Goal: Task Accomplishment & Management: Complete application form

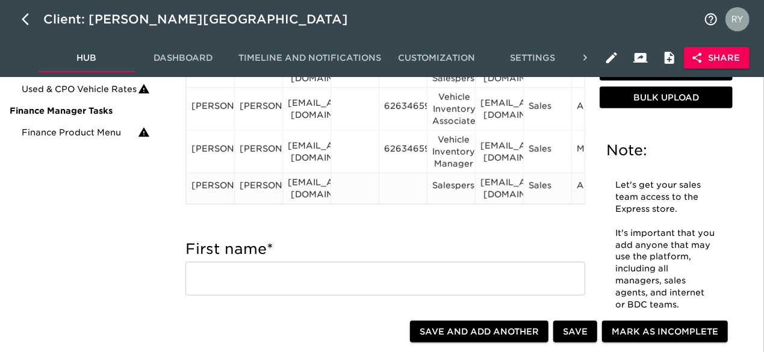
scroll to position [301, 0]
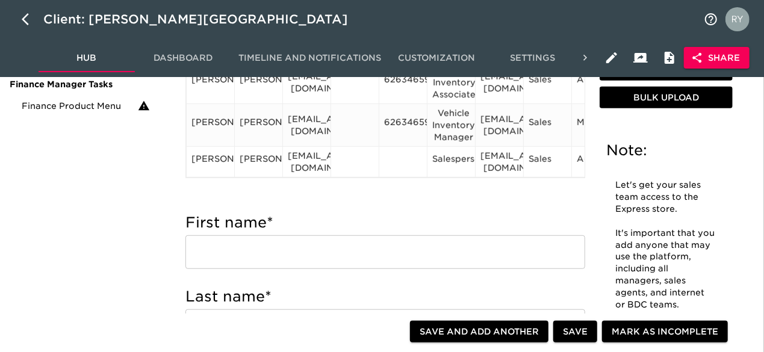
click at [414, 125] on div "6263465900" at bounding box center [403, 125] width 38 height 18
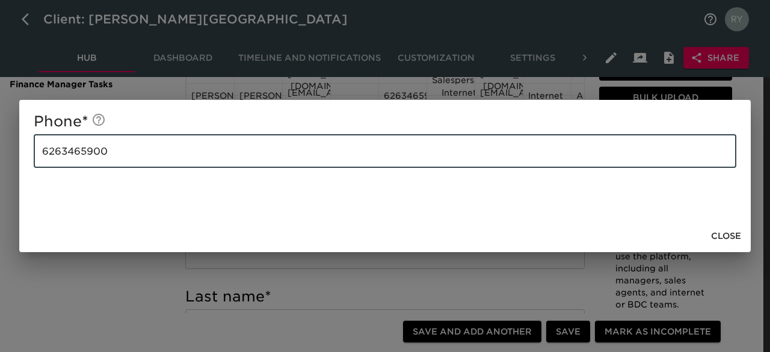
drag, startPoint x: 154, startPoint y: 158, endPoint x: -3, endPoint y: 155, distance: 157.1
click at [59, 294] on div "Phone * [PHONE_NUMBER] ​ Close" at bounding box center [385, 176] width 770 height 352
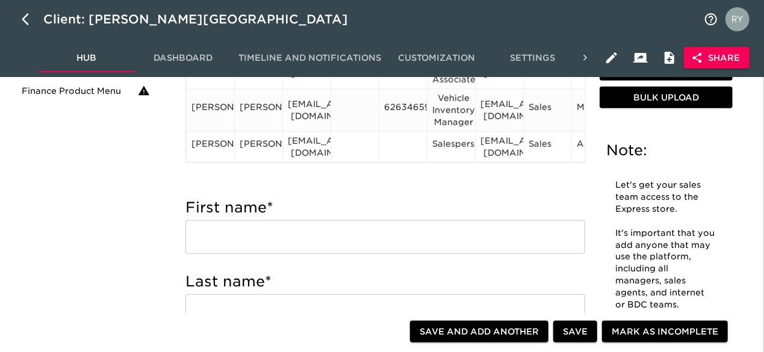
scroll to position [241, 0]
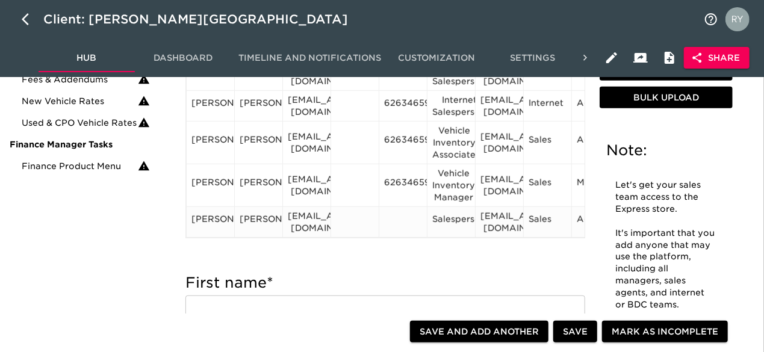
drag, startPoint x: 399, startPoint y: 215, endPoint x: 387, endPoint y: 214, distance: 12.2
click at [387, 214] on div at bounding box center [403, 222] width 38 height 18
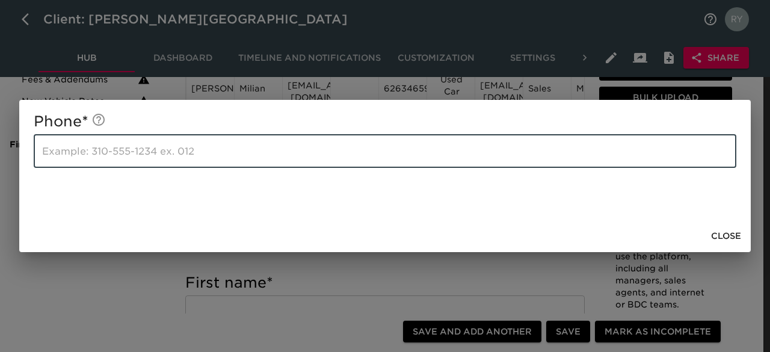
paste input "6263465900"
type input "6263465900"
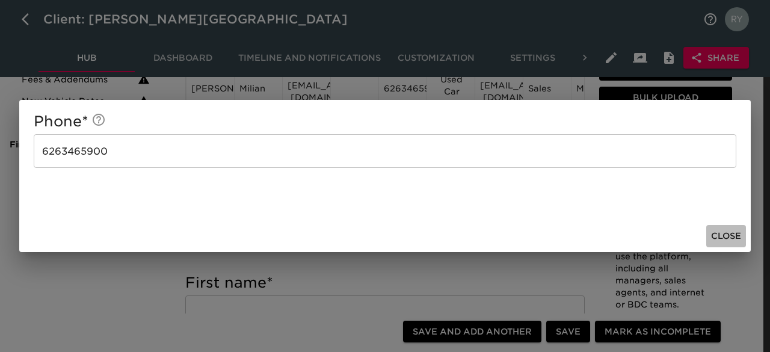
click at [728, 238] on span "Close" at bounding box center [726, 236] width 30 height 15
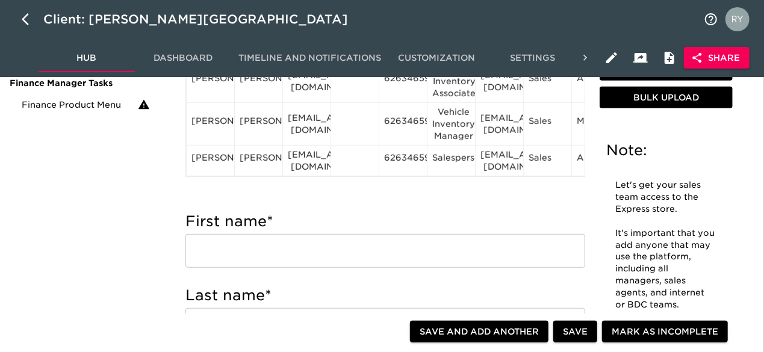
scroll to position [361, 0]
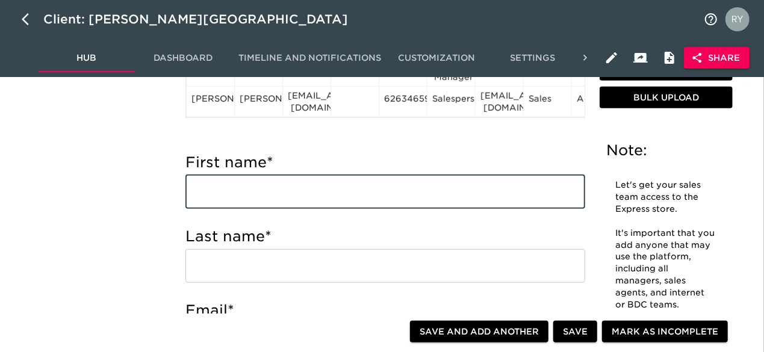
paste input "[PERSON_NAME] [PERSON_NAME][EMAIL_ADDRESS][DOMAIN_NAME] Salesperson"
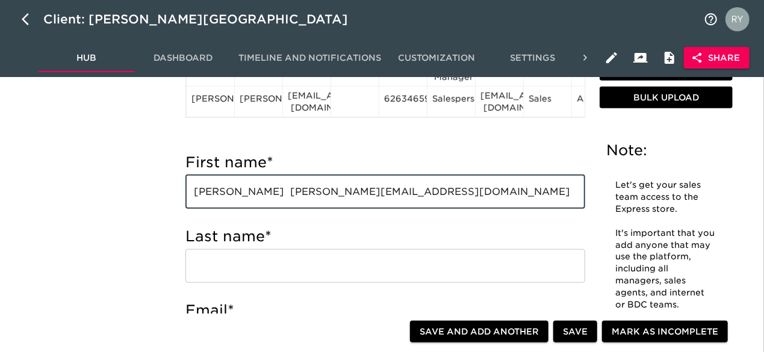
drag, startPoint x: 242, startPoint y: 192, endPoint x: 280, endPoint y: 193, distance: 37.3
click at [280, 193] on input "[PERSON_NAME] [PERSON_NAME][EMAIL_ADDRESS][DOMAIN_NAME] Salesperson" at bounding box center [385, 192] width 400 height 34
type input "[PERSON_NAME] [PERSON_NAME][EMAIL_ADDRESS][DOMAIN_NAME] Salesperson"
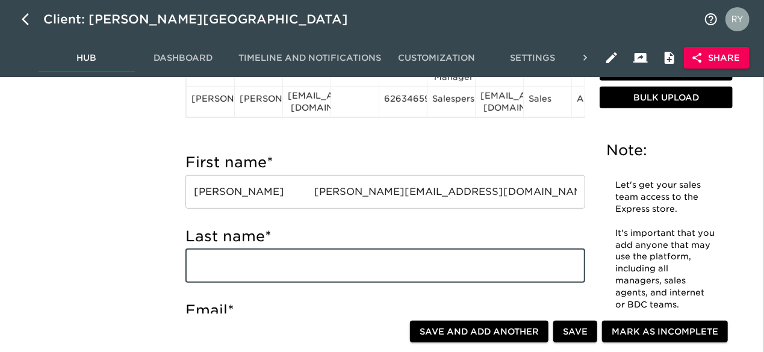
paste input "[PERSON_NAME]"
type input "[PERSON_NAME]"
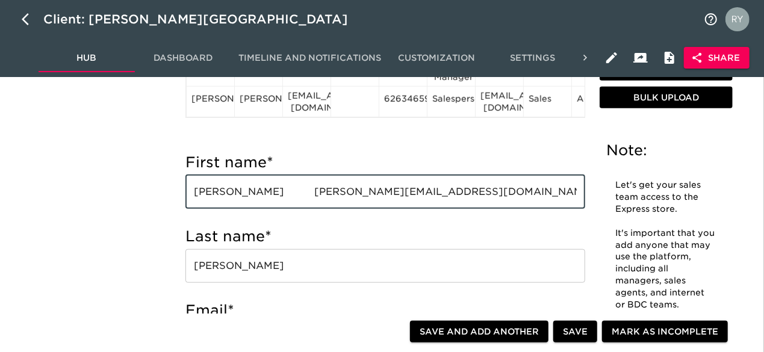
drag, startPoint x: 424, startPoint y: 191, endPoint x: 267, endPoint y: 199, distance: 156.6
click at [267, 199] on input "[PERSON_NAME] [PERSON_NAME][EMAIL_ADDRESS][DOMAIN_NAME] Salesperson" at bounding box center [385, 192] width 400 height 34
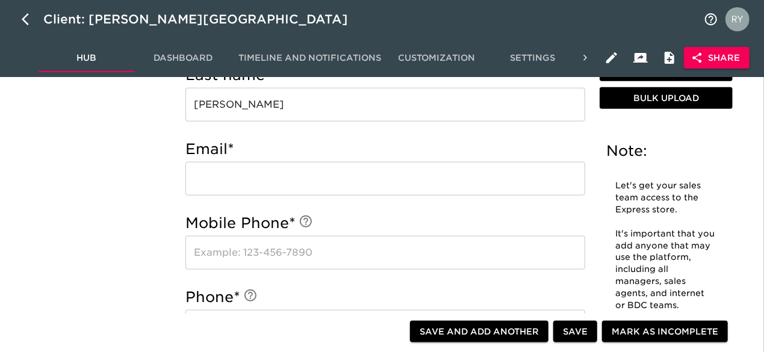
scroll to position [542, 0]
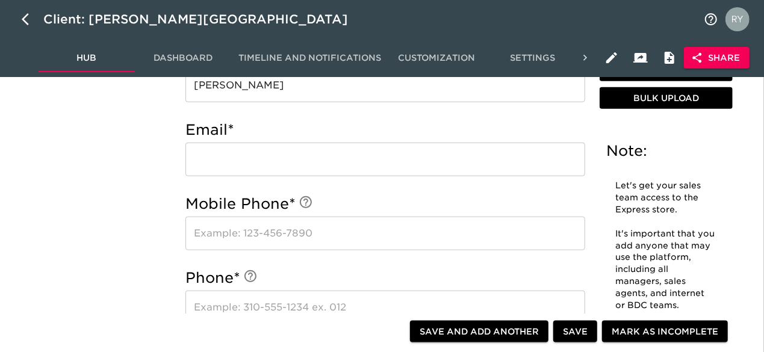
type input "[PERSON_NAME]"
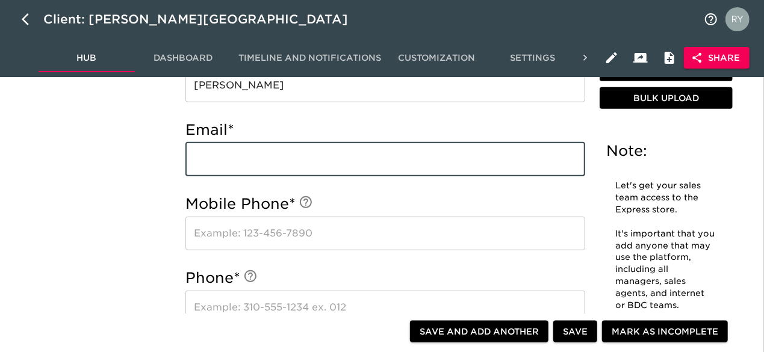
paste input "[EMAIL_ADDRESS][DOMAIN_NAME]"
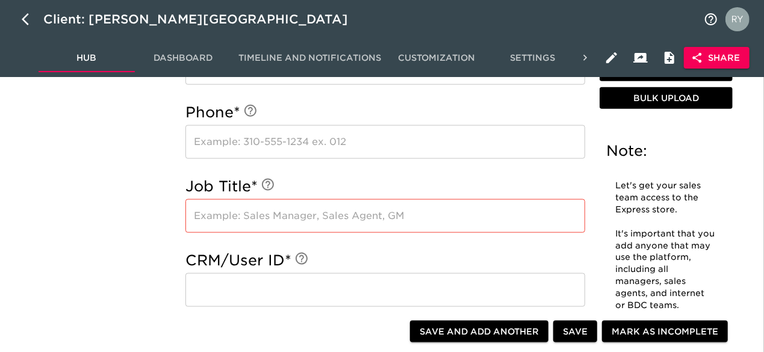
scroll to position [722, 0]
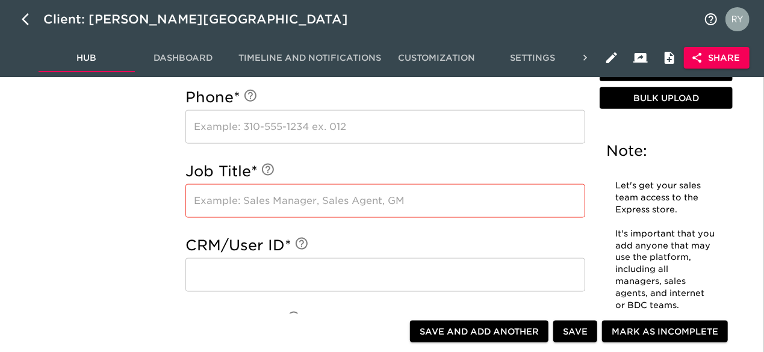
type input "[EMAIL_ADDRESS][DOMAIN_NAME]"
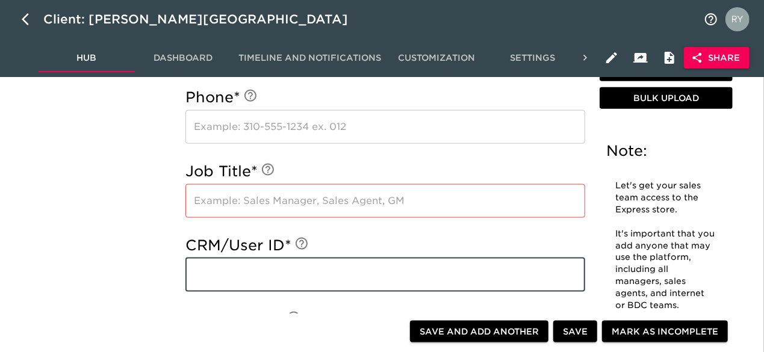
paste input "[EMAIL_ADDRESS][DOMAIN_NAME]"
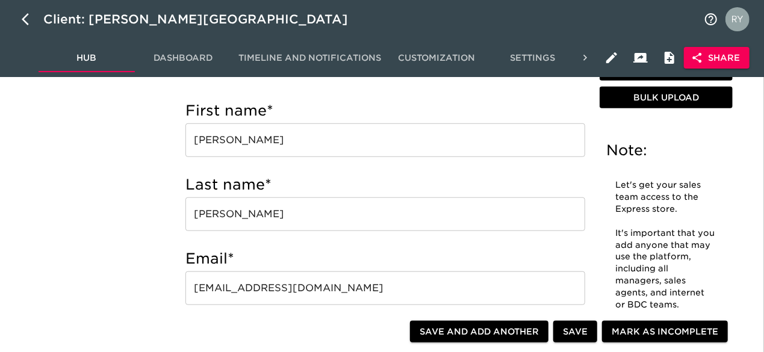
scroll to position [361, 0]
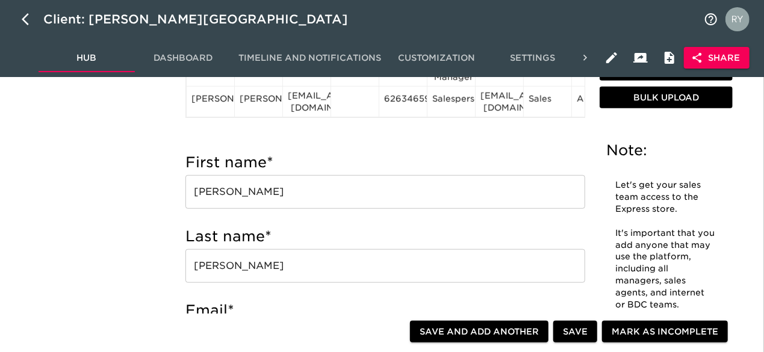
type input "[EMAIL_ADDRESS][DOMAIN_NAME]"
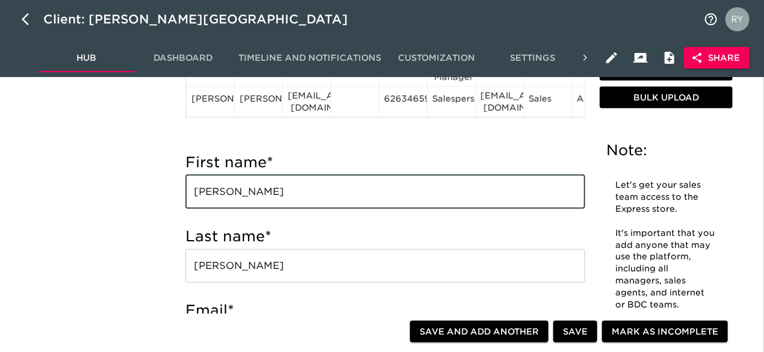
drag, startPoint x: 365, startPoint y: 193, endPoint x: 285, endPoint y: 193, distance: 80.6
click at [285, 193] on input "[PERSON_NAME]" at bounding box center [385, 192] width 400 height 34
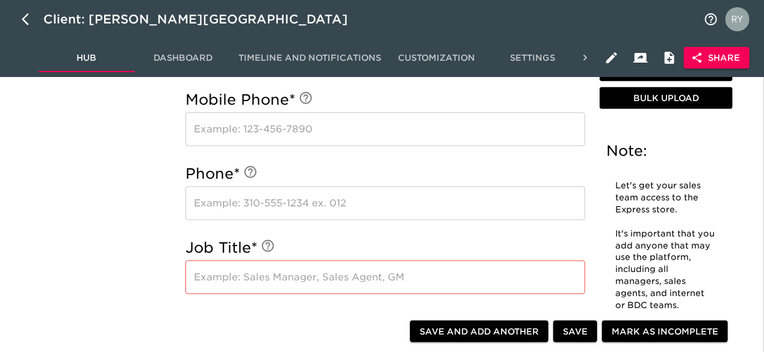
scroll to position [722, 0]
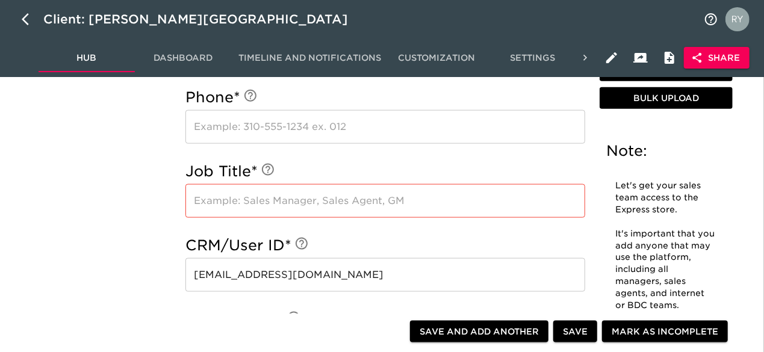
type input "[PERSON_NAME]"
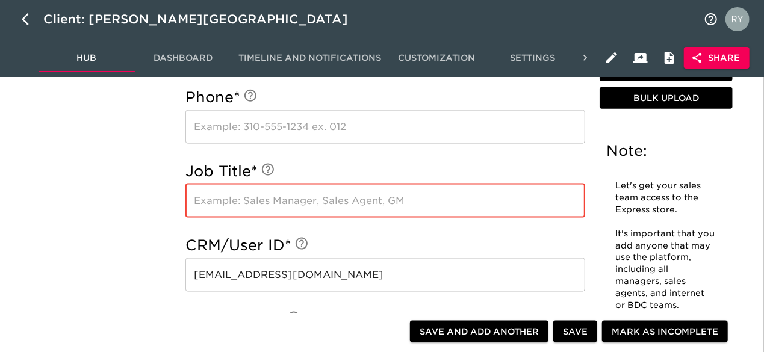
paste input "Salesperson"
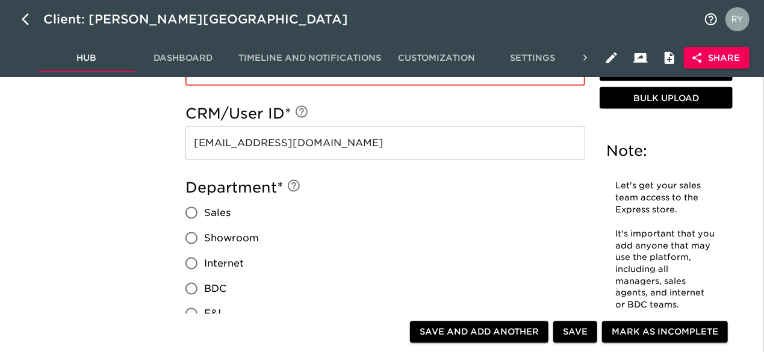
scroll to position [903, 0]
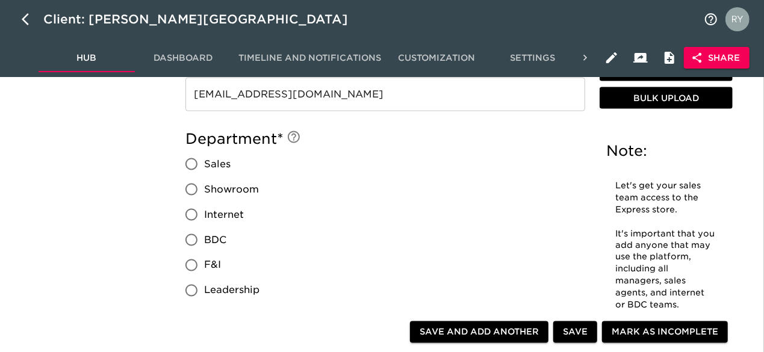
type input "Salesperson"
click at [194, 165] on input "Sales" at bounding box center [191, 164] width 25 height 25
radio input "true"
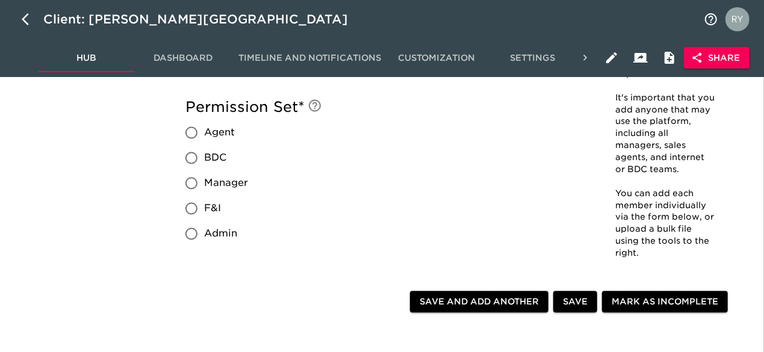
scroll to position [1083, 0]
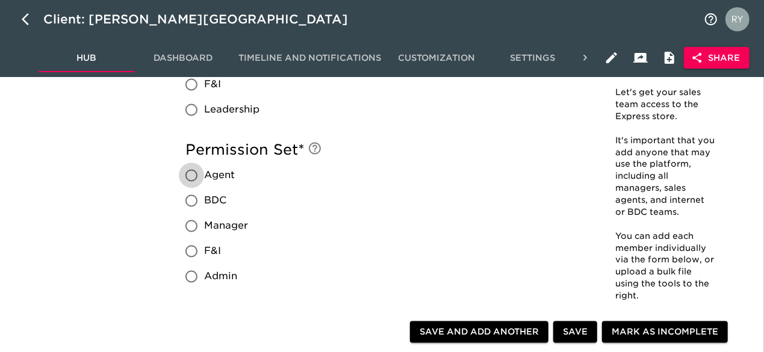
click at [192, 176] on input "Agent" at bounding box center [191, 175] width 25 height 25
radio input "true"
click at [487, 330] on span "Save and Add Another" at bounding box center [478, 331] width 119 height 15
radio input "false"
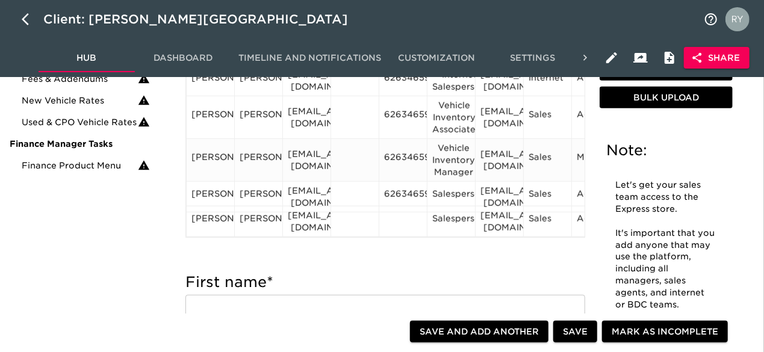
scroll to position [301, 0]
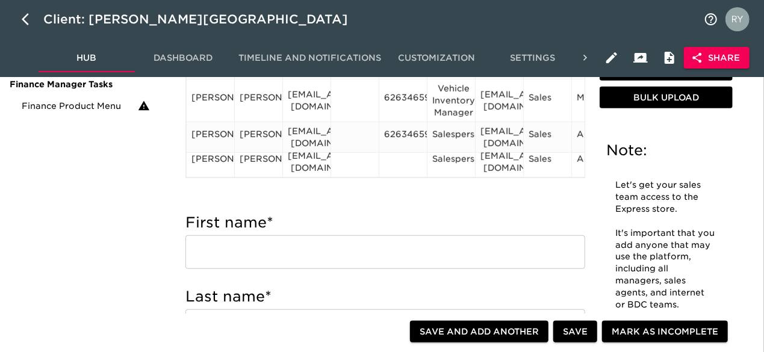
click at [416, 131] on div "6263465900" at bounding box center [403, 137] width 38 height 18
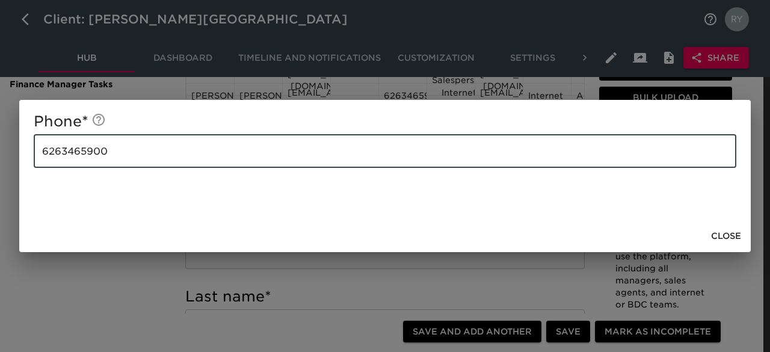
drag, startPoint x: 176, startPoint y: 160, endPoint x: 26, endPoint y: 158, distance: 149.2
click at [26, 158] on div "Phone * [PHONE_NUMBER] ​" at bounding box center [385, 160] width 732 height 120
click at [717, 231] on span "Close" at bounding box center [726, 236] width 30 height 15
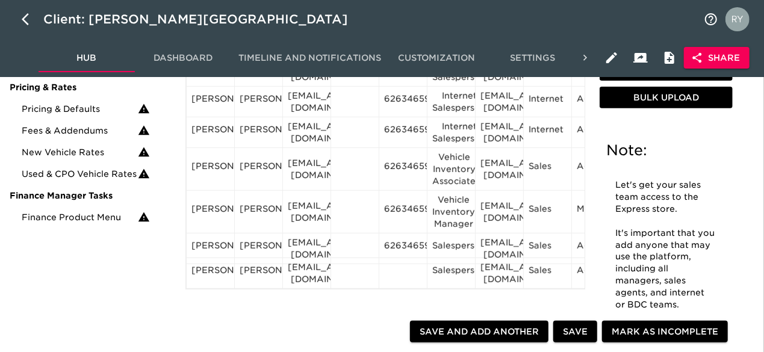
scroll to position [241, 0]
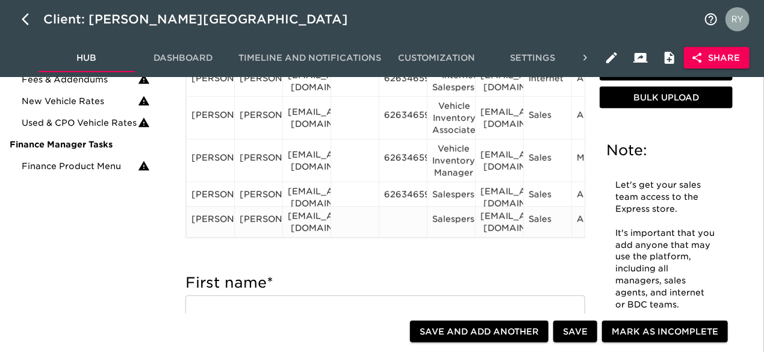
drag, startPoint x: 404, startPoint y: 214, endPoint x: 388, endPoint y: 218, distance: 16.1
click at [388, 218] on div at bounding box center [403, 222] width 38 height 18
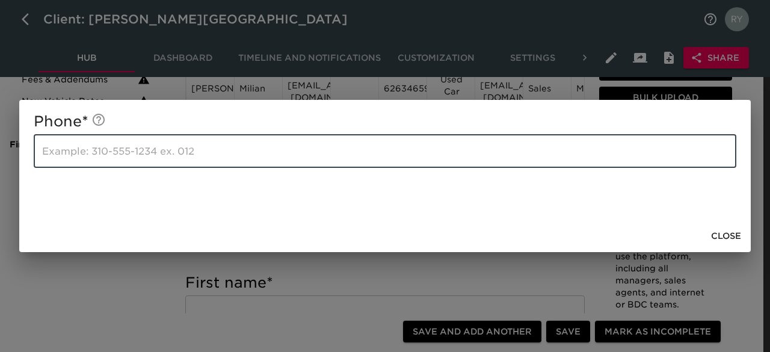
paste input "6263465900"
type input "6263465900"
click at [724, 233] on span "Close" at bounding box center [726, 236] width 30 height 15
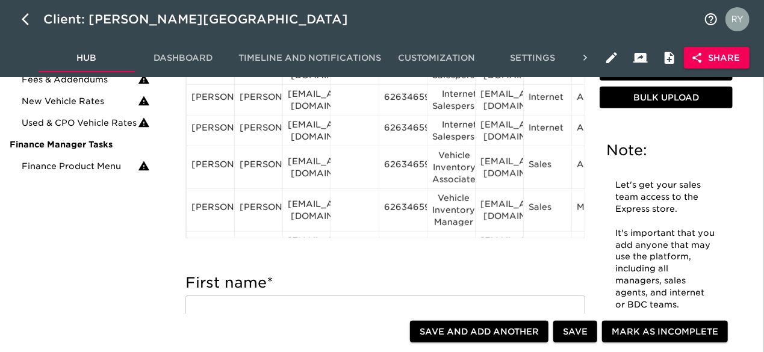
scroll to position [170, 0]
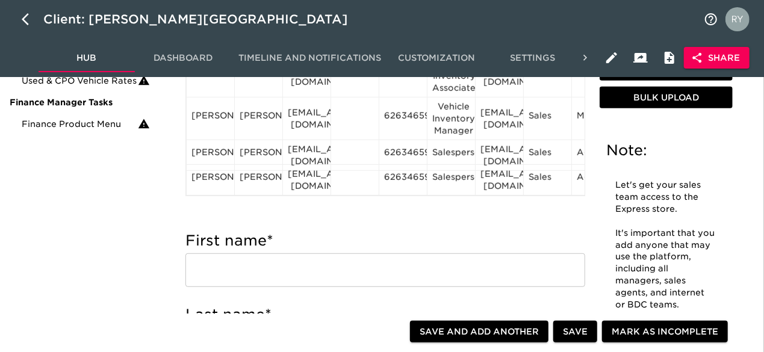
scroll to position [301, 0]
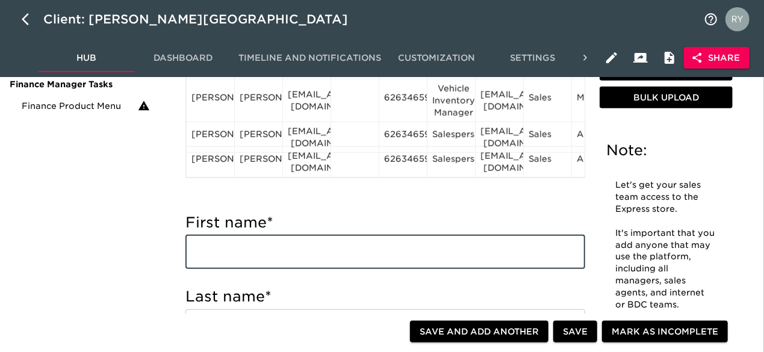
paste input "[PERSON_NAME] [PERSON_NAME][EMAIL_ADDRESS][DOMAIN_NAME] Salesperson"
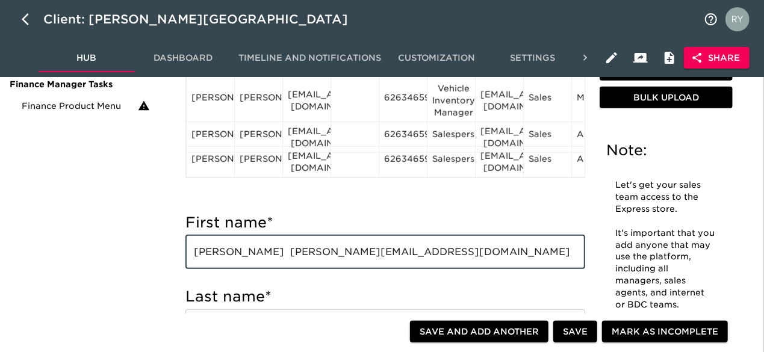
drag, startPoint x: 242, startPoint y: 255, endPoint x: 270, endPoint y: 253, distance: 27.7
click at [270, 253] on input "[PERSON_NAME] [PERSON_NAME][EMAIL_ADDRESS][DOMAIN_NAME] Salesperson" at bounding box center [385, 252] width 400 height 34
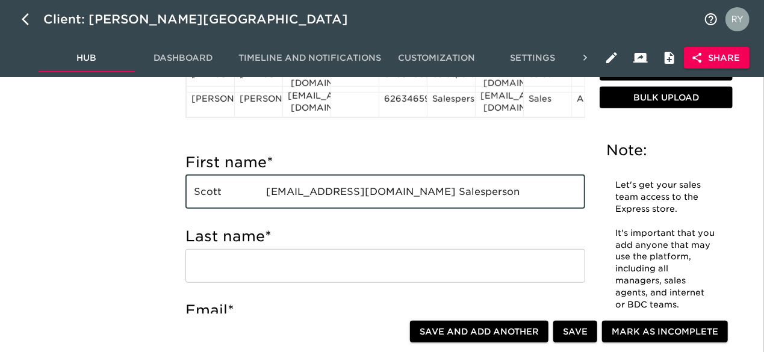
type input "Scott [EMAIL_ADDRESS][DOMAIN_NAME] Salesperson"
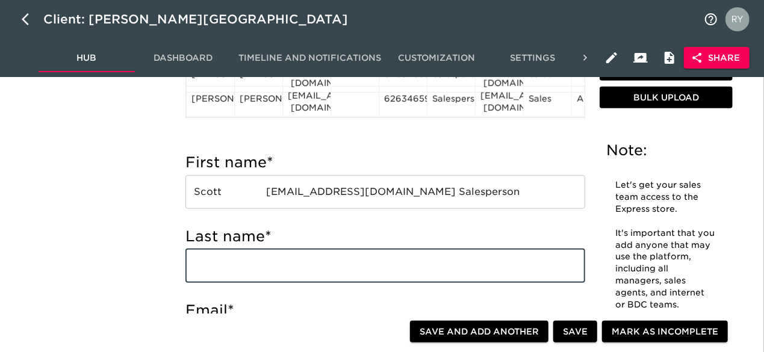
paste input "[PERSON_NAME]"
type input "[PERSON_NAME]"
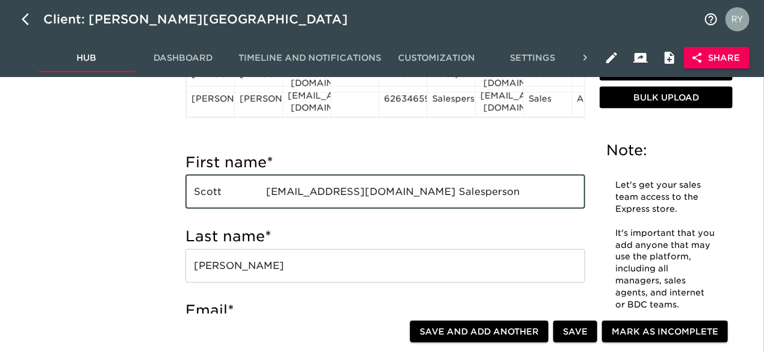
drag, startPoint x: 267, startPoint y: 192, endPoint x: 408, endPoint y: 184, distance: 141.0
click at [408, 184] on input "Scott [EMAIL_ADDRESS][DOMAIN_NAME] Salesperson" at bounding box center [385, 192] width 400 height 34
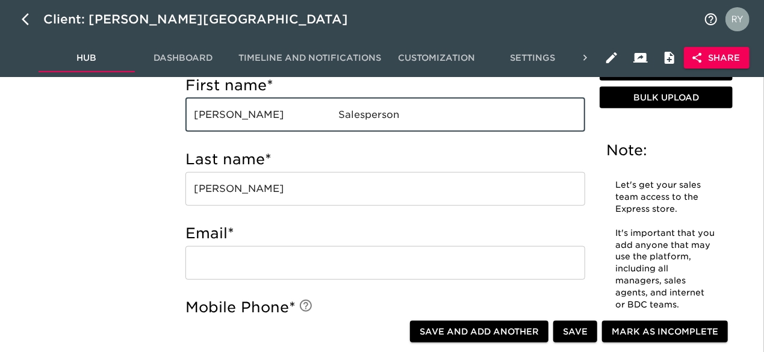
scroll to position [481, 0]
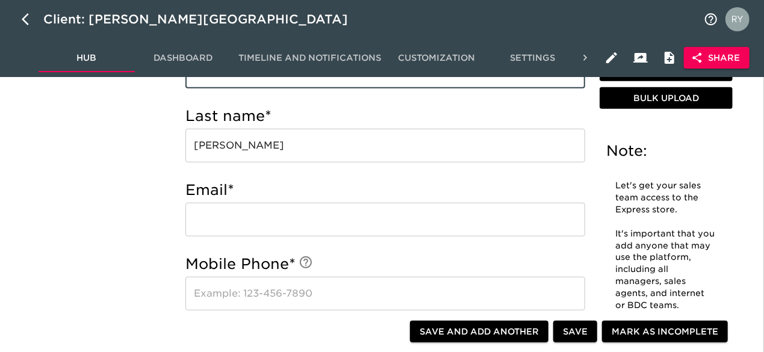
type input "[PERSON_NAME] Salesperson"
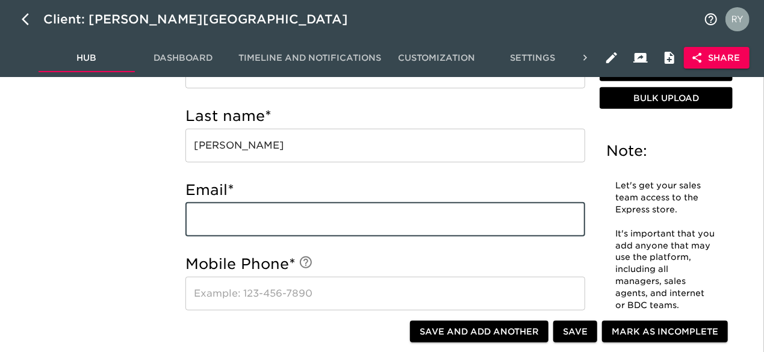
paste input "[EMAIL_ADDRESS][DOMAIN_NAME]"
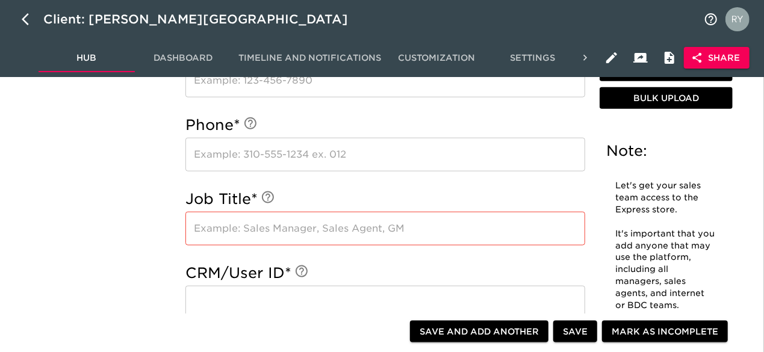
scroll to position [722, 0]
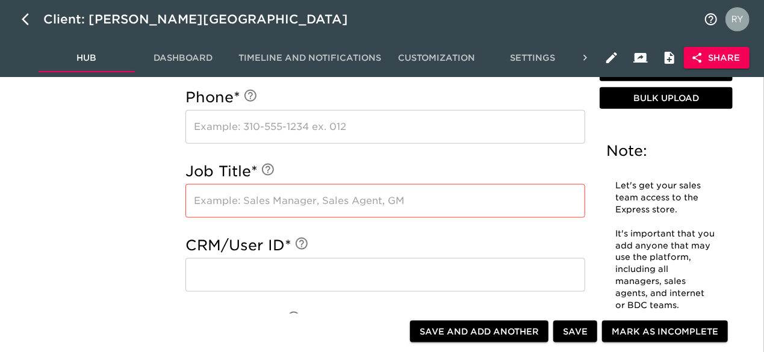
type input "[EMAIL_ADDRESS][DOMAIN_NAME]"
click at [197, 269] on input "text" at bounding box center [385, 275] width 400 height 34
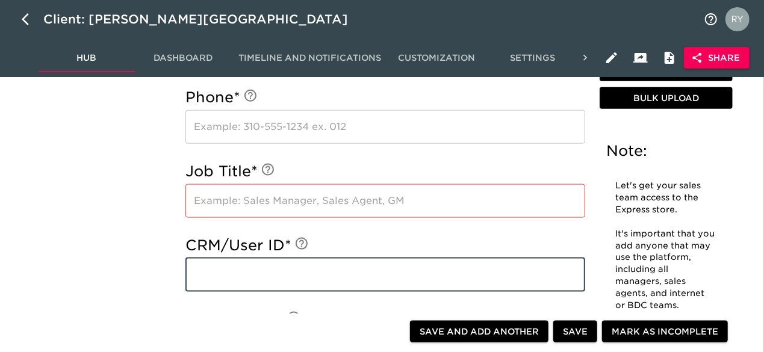
paste input "[EMAIL_ADDRESS][DOMAIN_NAME]"
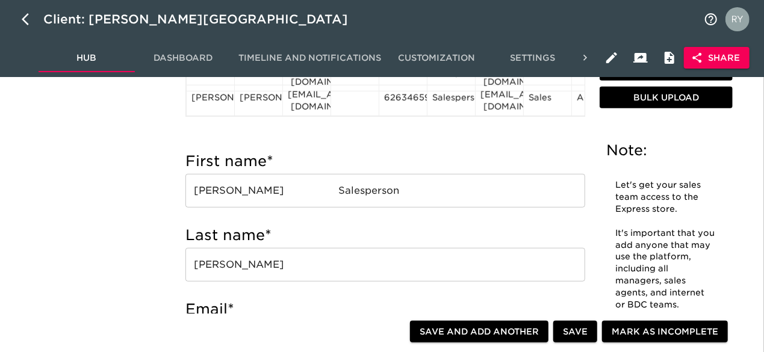
scroll to position [421, 0]
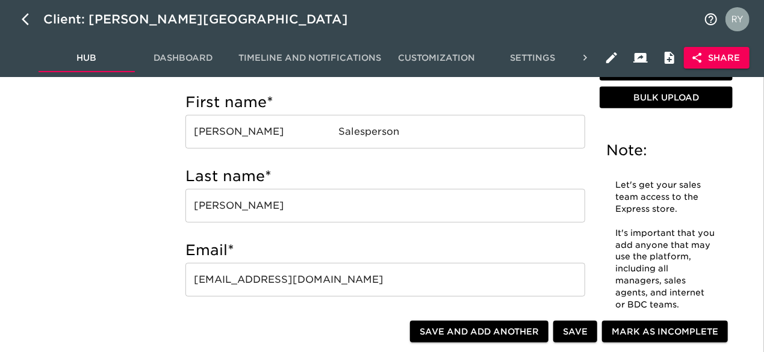
type input "[EMAIL_ADDRESS][DOMAIN_NAME]"
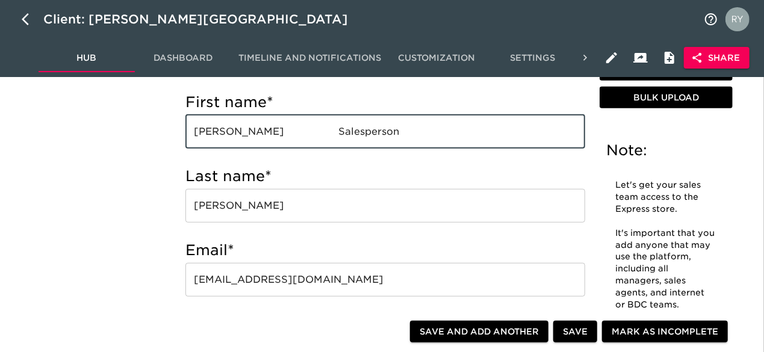
drag, startPoint x: 371, startPoint y: 129, endPoint x: 294, endPoint y: 138, distance: 78.1
click at [294, 138] on input "[PERSON_NAME] Salesperson" at bounding box center [385, 132] width 400 height 34
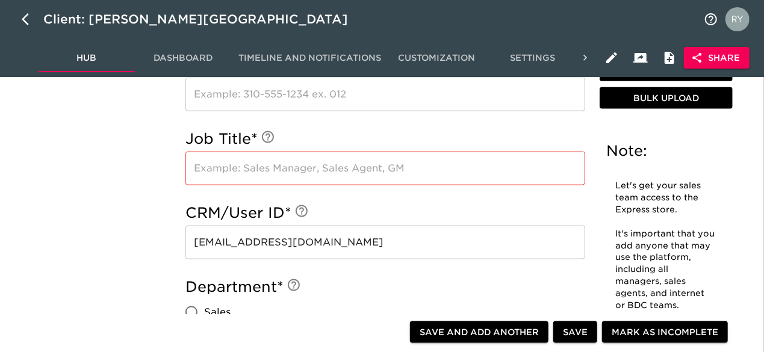
scroll to position [782, 0]
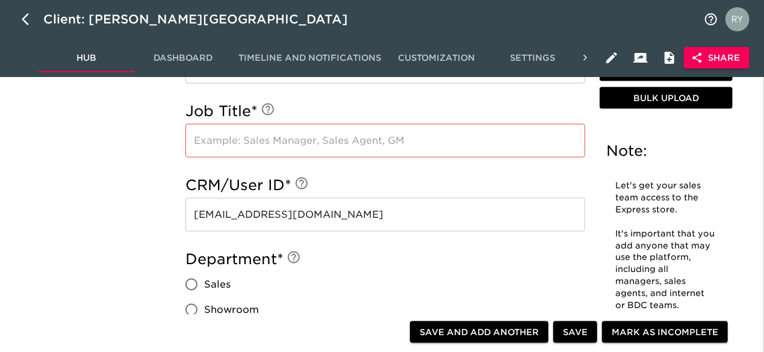
type input "[PERSON_NAME]"
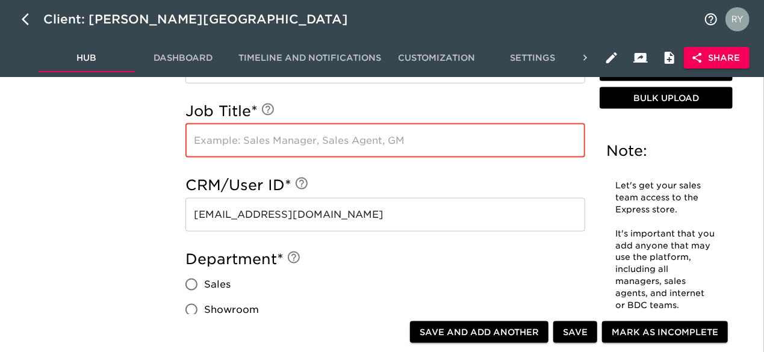
paste input "Salesperson"
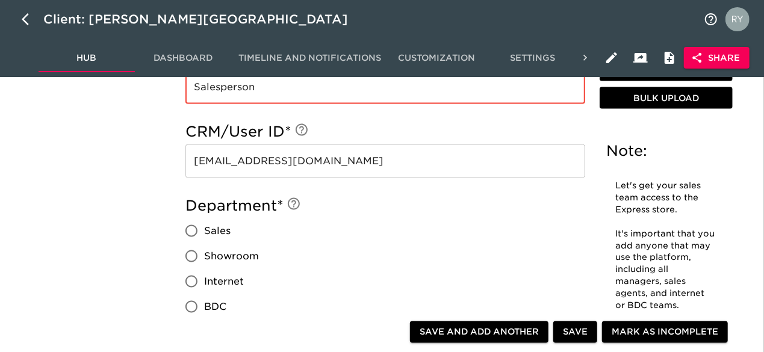
scroll to position [903, 0]
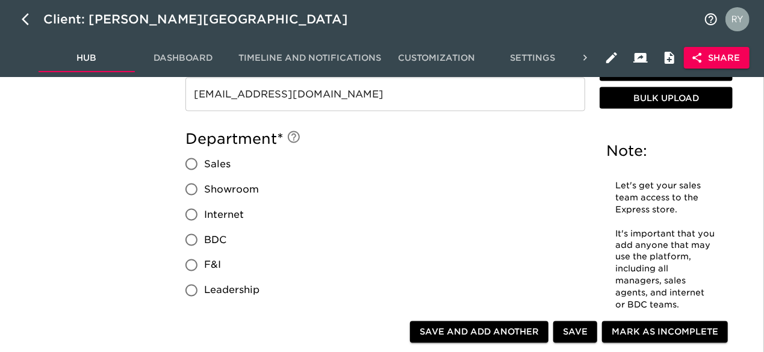
type input "Salesperson"
click at [191, 164] on input "Sales" at bounding box center [191, 164] width 25 height 25
radio input "true"
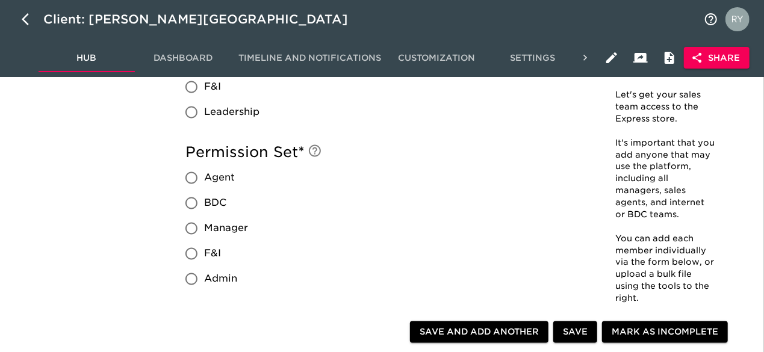
scroll to position [1083, 0]
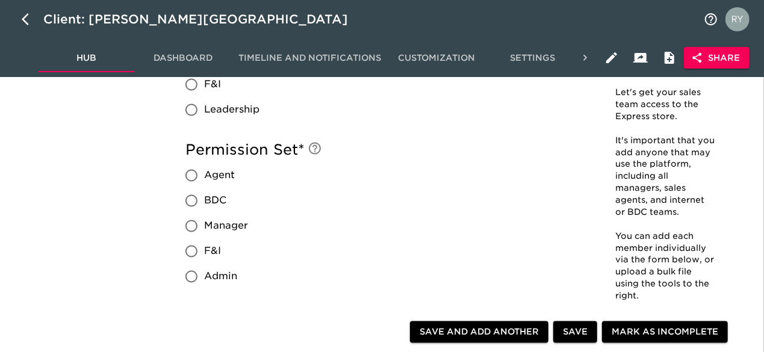
click at [191, 178] on input "Agent" at bounding box center [191, 175] width 25 height 25
radio input "true"
click at [504, 332] on span "Save and Add Another" at bounding box center [478, 331] width 119 height 15
radio input "false"
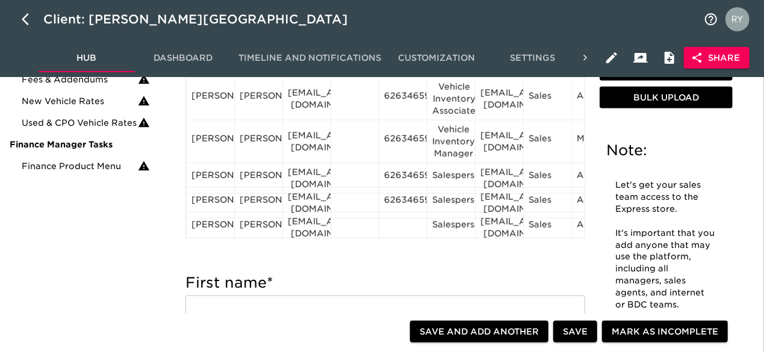
scroll to position [194, 0]
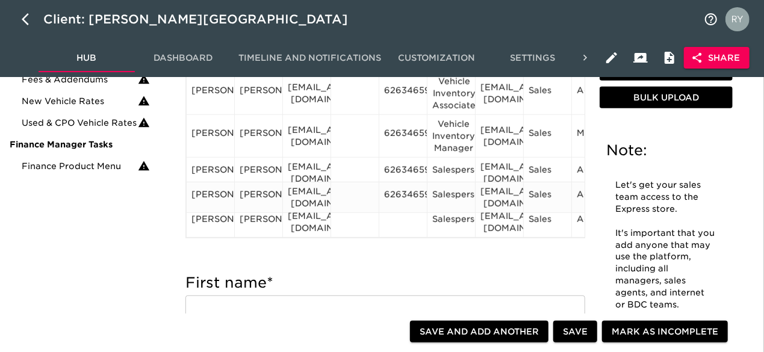
click at [419, 190] on div "6263465900" at bounding box center [403, 197] width 38 height 18
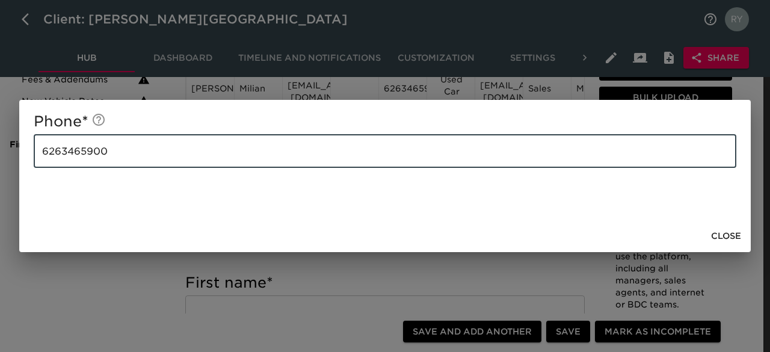
drag, startPoint x: 196, startPoint y: 151, endPoint x: 2, endPoint y: 155, distance: 193.2
click at [2, 155] on div "Phone * [PHONE_NUMBER] ​ Close" at bounding box center [385, 176] width 770 height 352
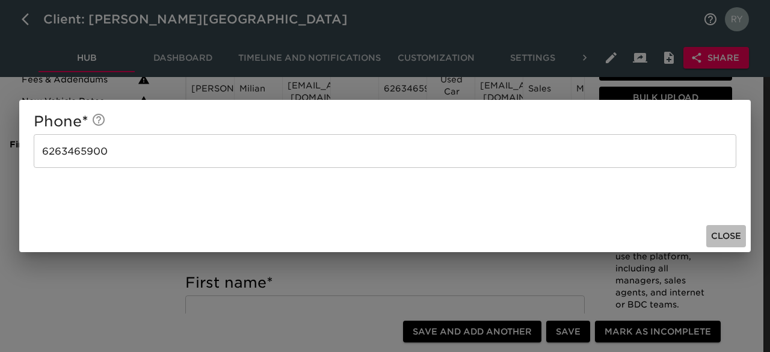
click at [739, 233] on span "Close" at bounding box center [726, 236] width 30 height 15
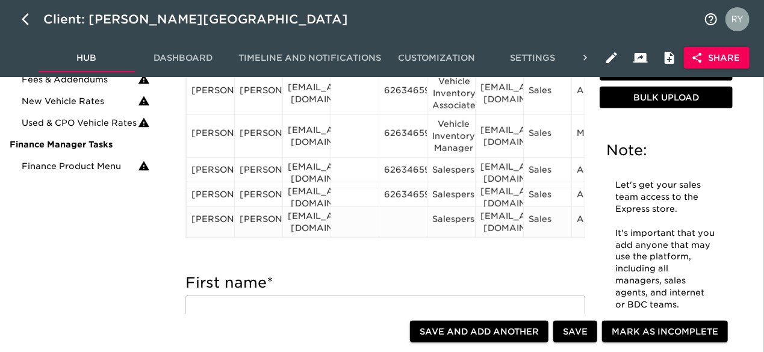
click at [397, 220] on div at bounding box center [403, 222] width 38 height 18
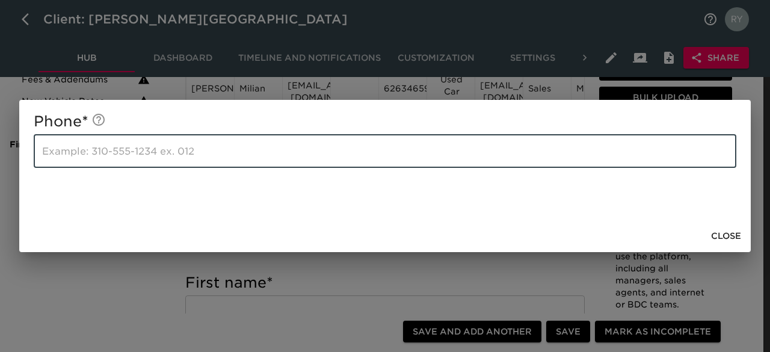
paste input "6263465900"
type input "6263465900"
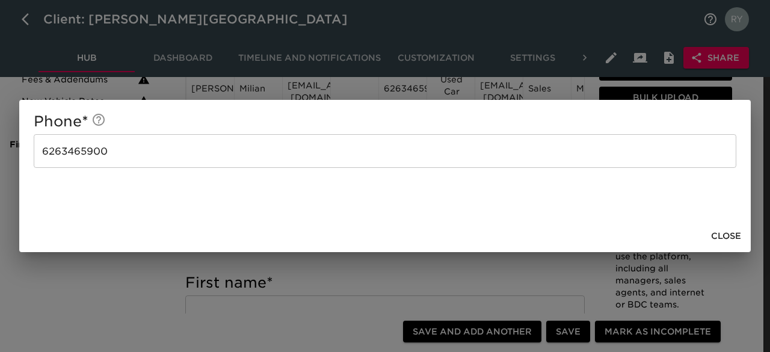
click at [117, 284] on div "Phone * [PHONE_NUMBER] ​ Close" at bounding box center [385, 176] width 770 height 352
